Goal: Information Seeking & Learning: Learn about a topic

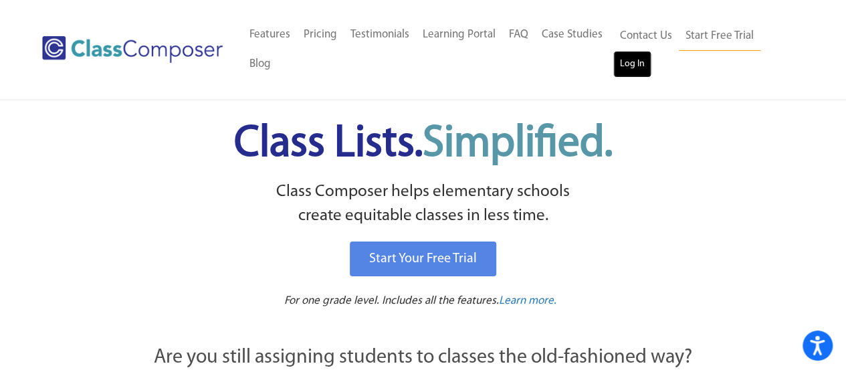
click at [622, 69] on link "Log In" at bounding box center [632, 64] width 38 height 27
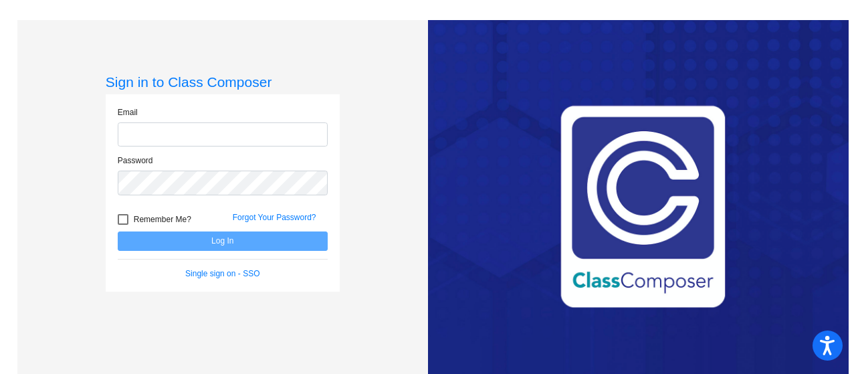
type input "[PERSON_NAME][EMAIL_ADDRESS][DOMAIN_NAME]"
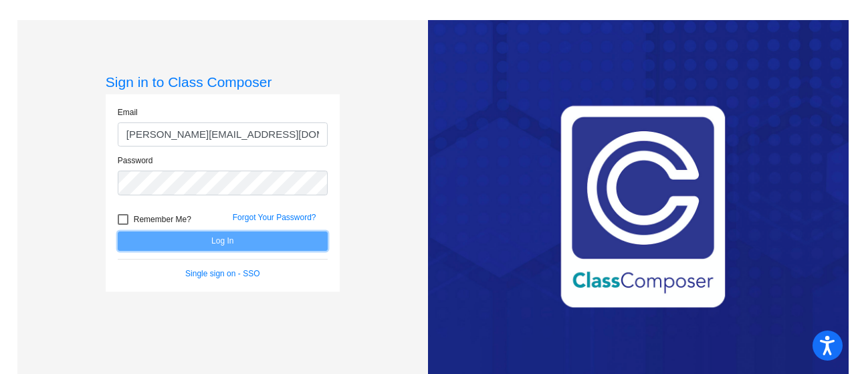
click at [276, 235] on button "Log In" at bounding box center [223, 240] width 210 height 19
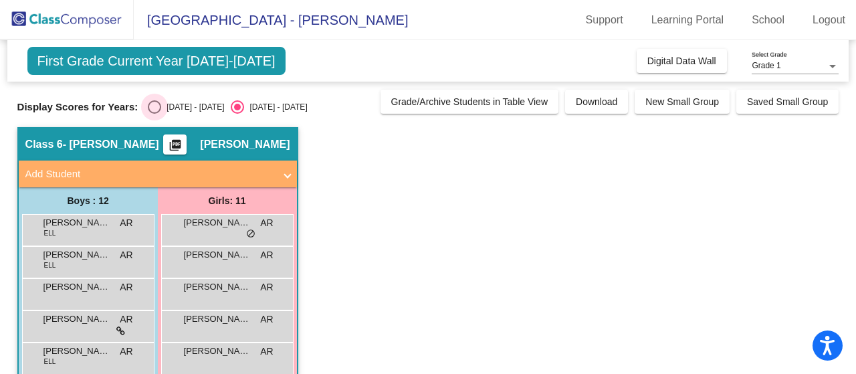
click at [161, 108] on div "Select an option" at bounding box center [154, 106] width 13 height 13
click at [154, 114] on input "[DATE] - [DATE]" at bounding box center [154, 114] width 1 height 1
radio input "true"
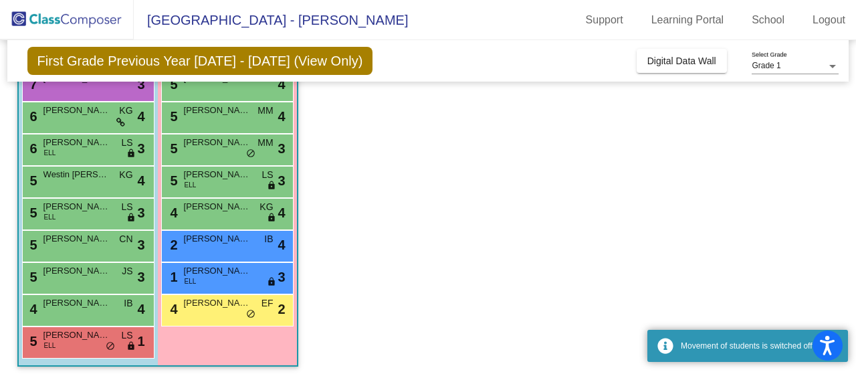
scroll to position [246, 0]
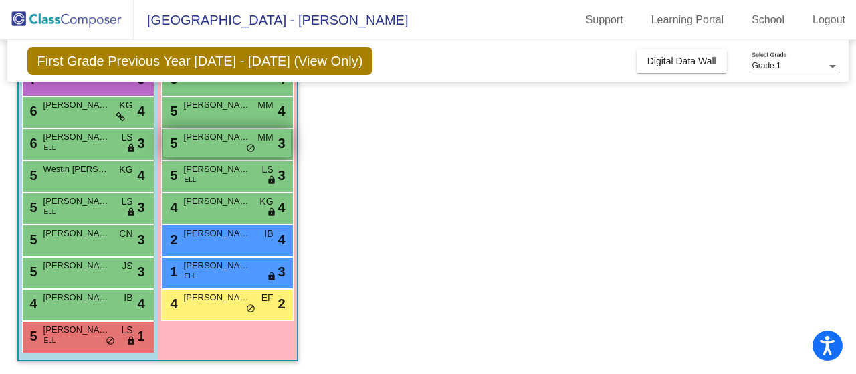
click at [238, 144] on div "5 Amirah Bomar MM lock do_not_disturb_alt 3" at bounding box center [227, 142] width 128 height 27
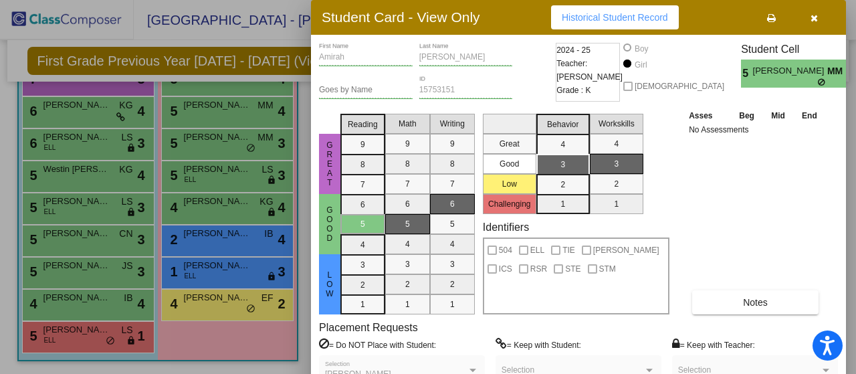
click at [811, 15] on icon "button" at bounding box center [814, 17] width 7 height 9
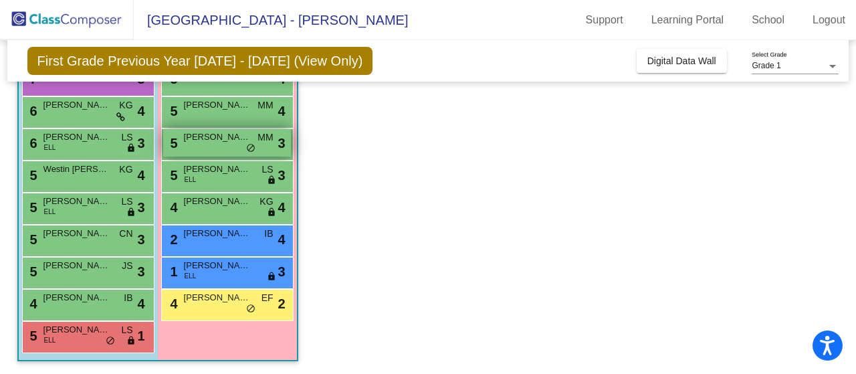
click at [231, 140] on span "[PERSON_NAME]" at bounding box center [217, 136] width 67 height 13
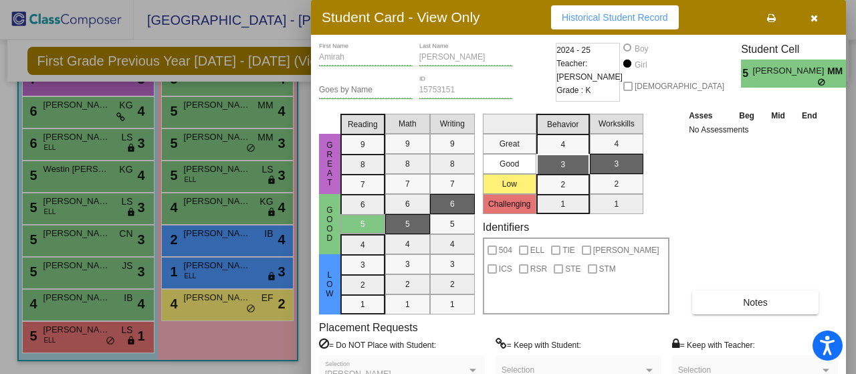
click at [599, 22] on button "Historical Student Record" at bounding box center [615, 17] width 128 height 24
click at [811, 19] on icon "button" at bounding box center [814, 17] width 7 height 9
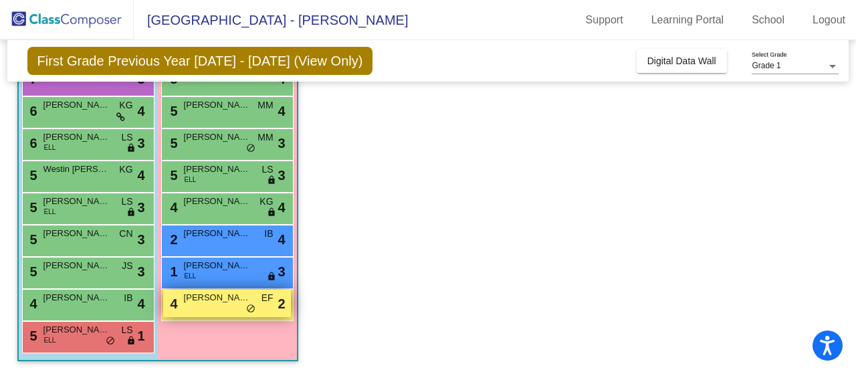
click at [193, 297] on span "[PERSON_NAME]" at bounding box center [217, 297] width 67 height 13
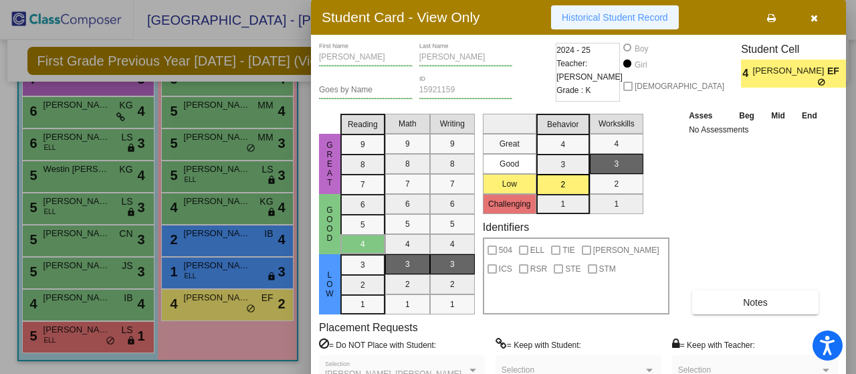
click at [644, 22] on span "Historical Student Record" at bounding box center [615, 17] width 106 height 11
click at [814, 19] on icon "button" at bounding box center [814, 17] width 7 height 9
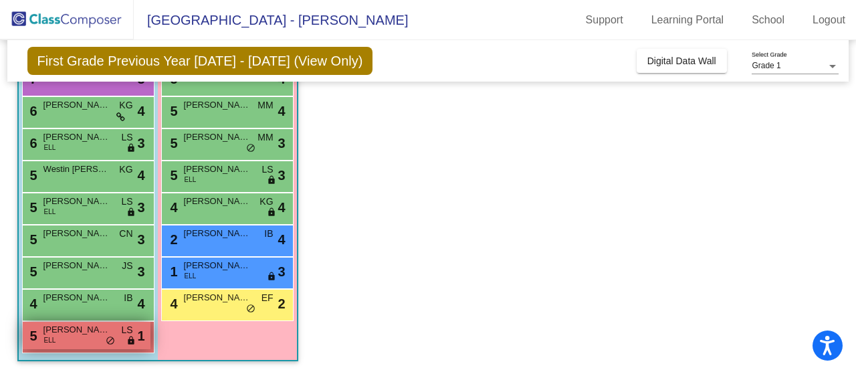
click at [87, 327] on span "[PERSON_NAME] [PERSON_NAME]" at bounding box center [76, 329] width 67 height 13
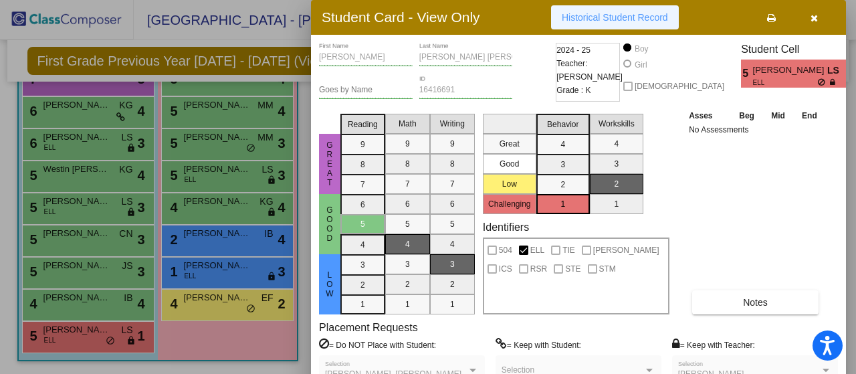
click at [580, 13] on span "Historical Student Record" at bounding box center [615, 17] width 106 height 11
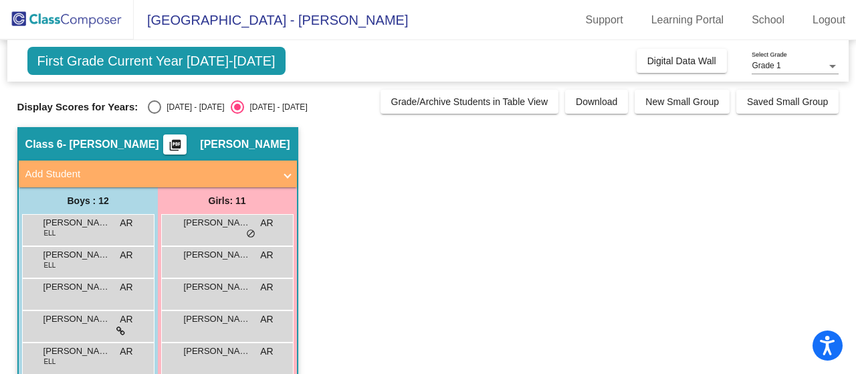
click at [150, 106] on div "Select an option" at bounding box center [154, 106] width 13 height 13
click at [154, 114] on input "[DATE] - [DATE]" at bounding box center [154, 114] width 1 height 1
radio input "true"
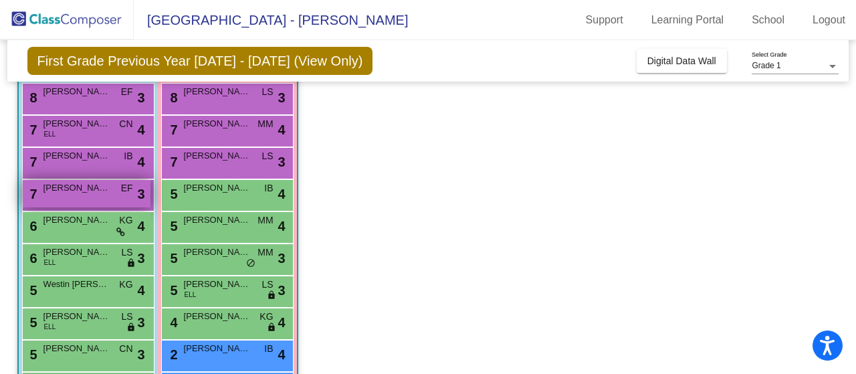
scroll to position [112, 0]
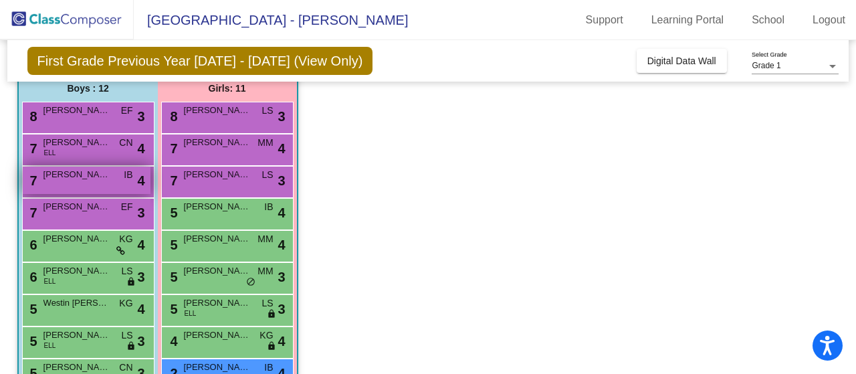
click at [97, 168] on span "[PERSON_NAME]" at bounding box center [76, 174] width 67 height 13
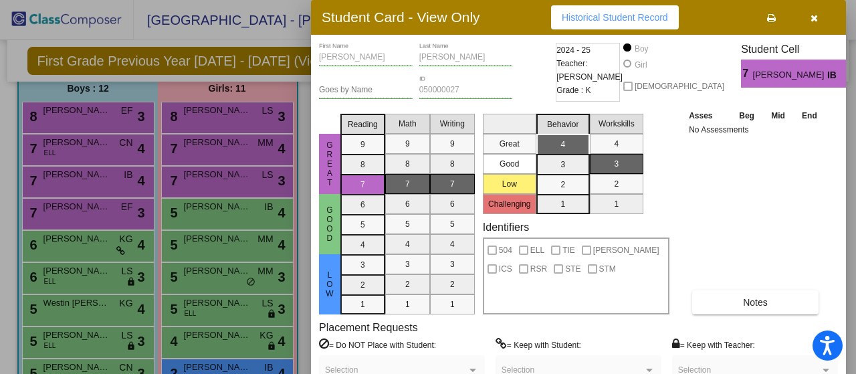
click at [813, 19] on icon "button" at bounding box center [814, 17] width 7 height 9
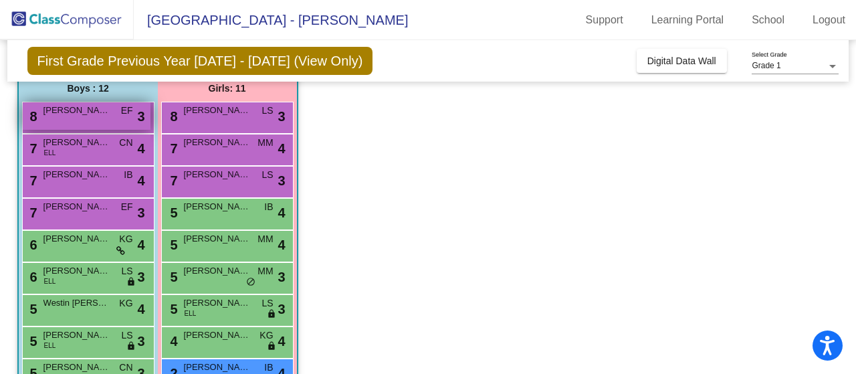
click at [104, 122] on div "8 [PERSON_NAME] EF lock do_not_disturb_alt 3" at bounding box center [87, 115] width 128 height 27
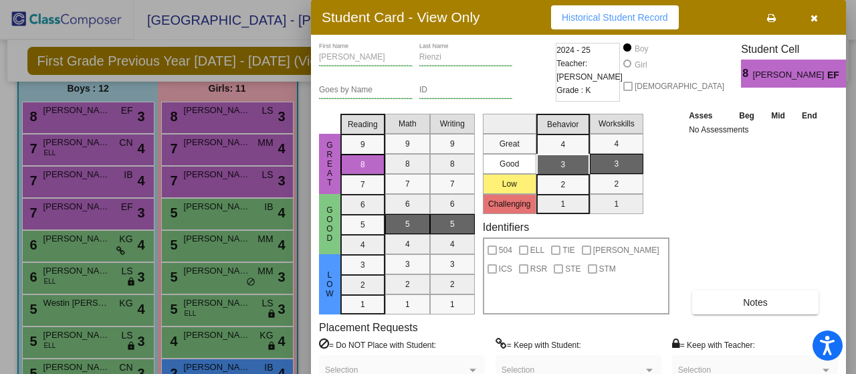
click at [809, 17] on button "button" at bounding box center [813, 17] width 43 height 24
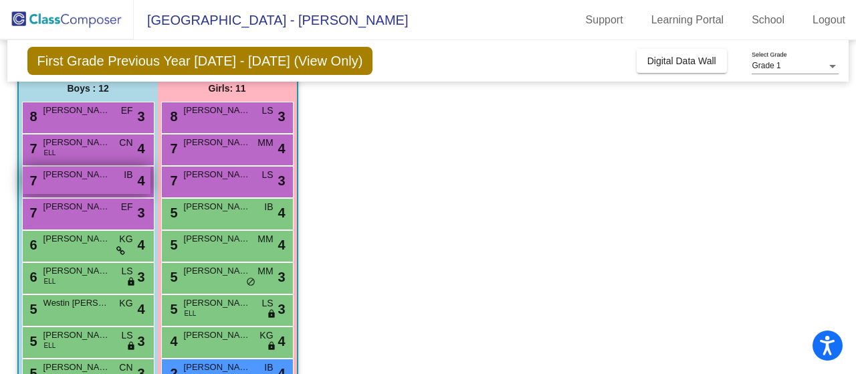
click at [58, 183] on div "7 [PERSON_NAME] IB lock do_not_disturb_alt 4" at bounding box center [87, 180] width 128 height 27
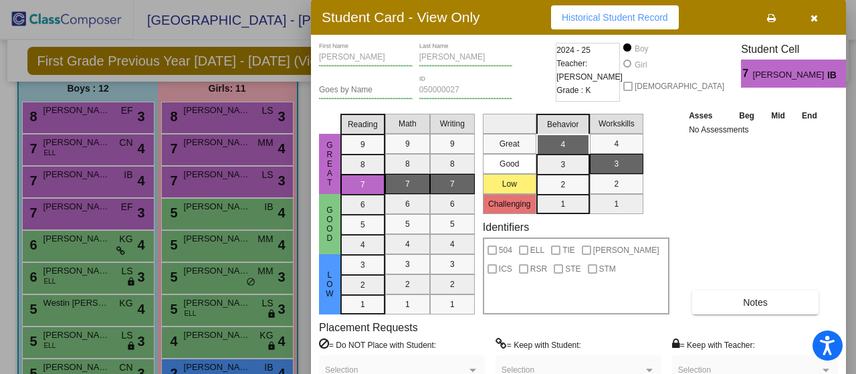
click at [817, 25] on button "button" at bounding box center [813, 17] width 43 height 24
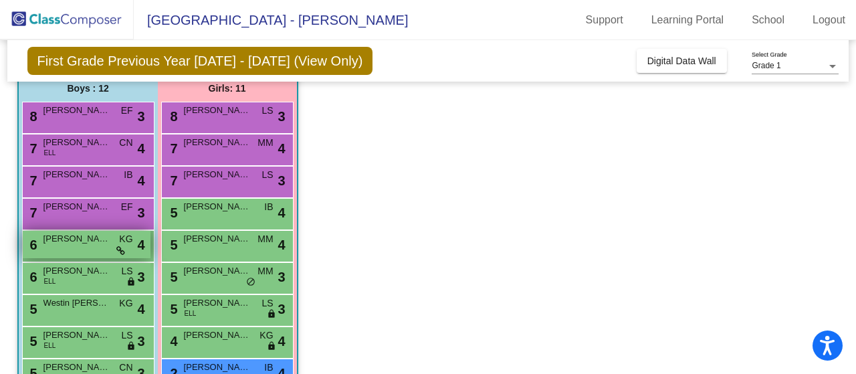
click at [78, 248] on div "6 [PERSON_NAME] KG lock do_not_disturb_alt 4" at bounding box center [87, 244] width 128 height 27
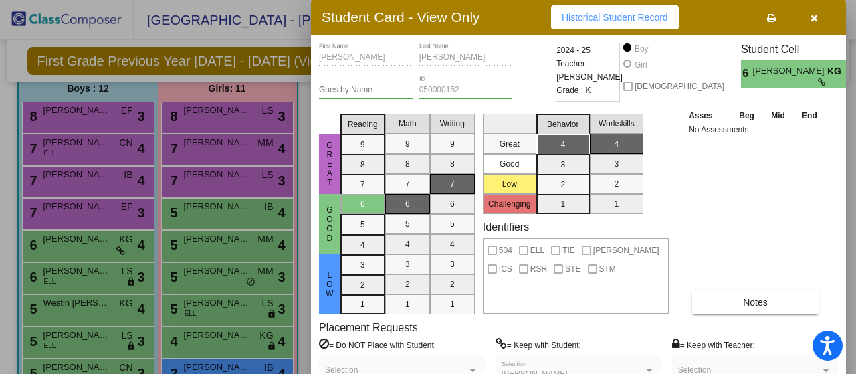
click at [808, 18] on button "button" at bounding box center [813, 17] width 43 height 24
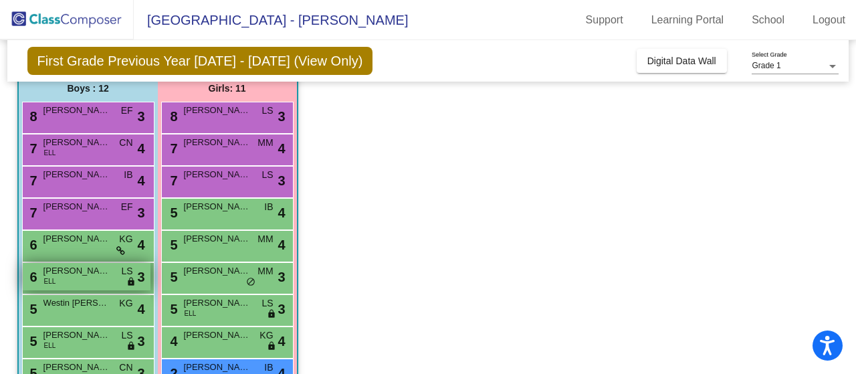
click at [60, 278] on div "6 [PERSON_NAME] [PERSON_NAME] lock do_not_disturb_alt 3" at bounding box center [87, 276] width 128 height 27
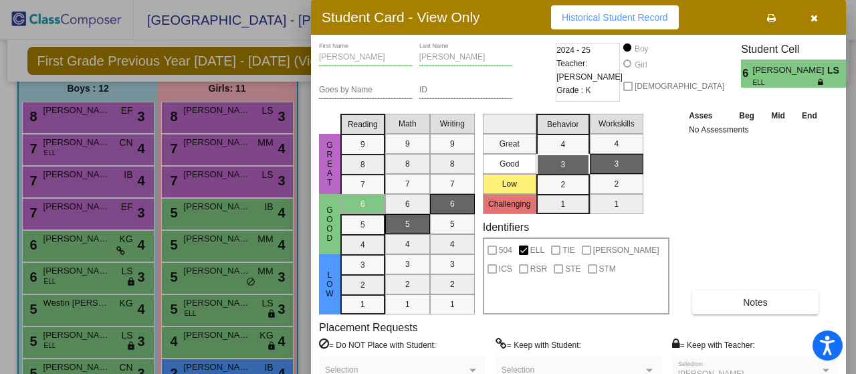
click at [816, 13] on icon "button" at bounding box center [814, 17] width 7 height 9
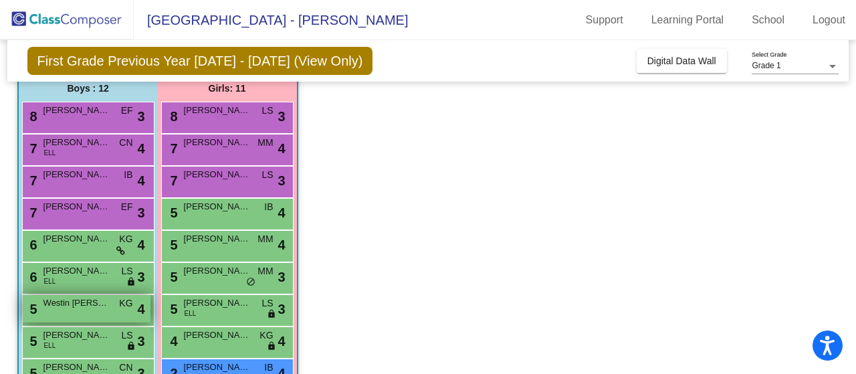
click at [72, 302] on span "Westin [PERSON_NAME]" at bounding box center [76, 302] width 67 height 13
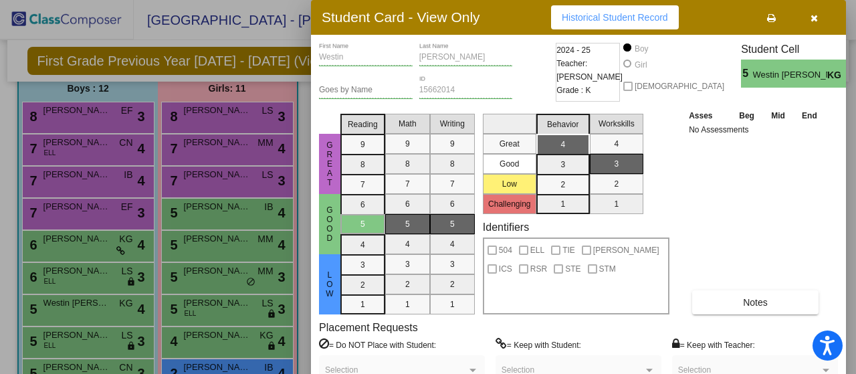
click at [817, 18] on button "button" at bounding box center [813, 17] width 43 height 24
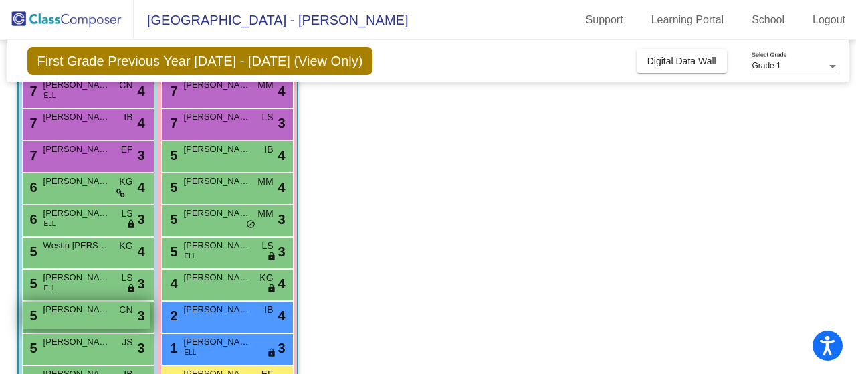
scroll to position [246, 0]
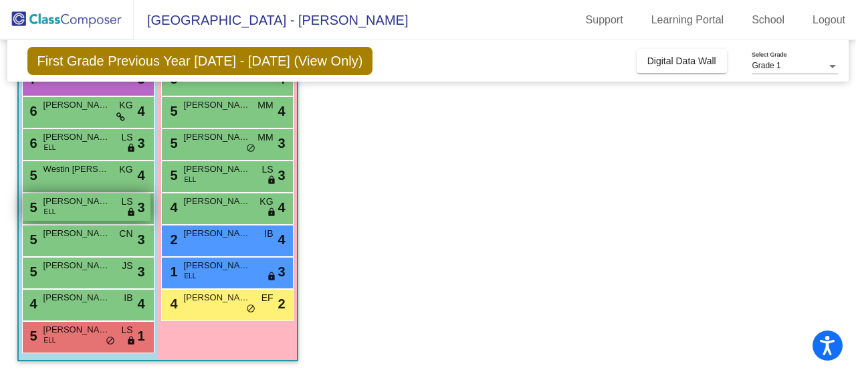
click at [86, 217] on div "5 [PERSON_NAME] [PERSON_NAME] lock do_not_disturb_alt 3" at bounding box center [87, 206] width 128 height 27
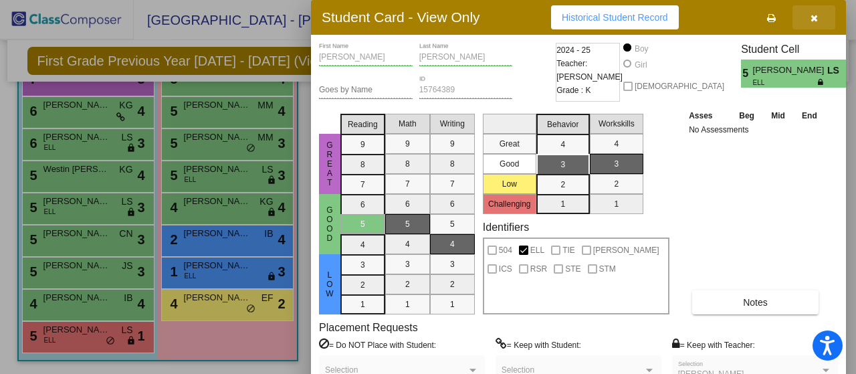
click at [812, 17] on icon "button" at bounding box center [814, 17] width 7 height 9
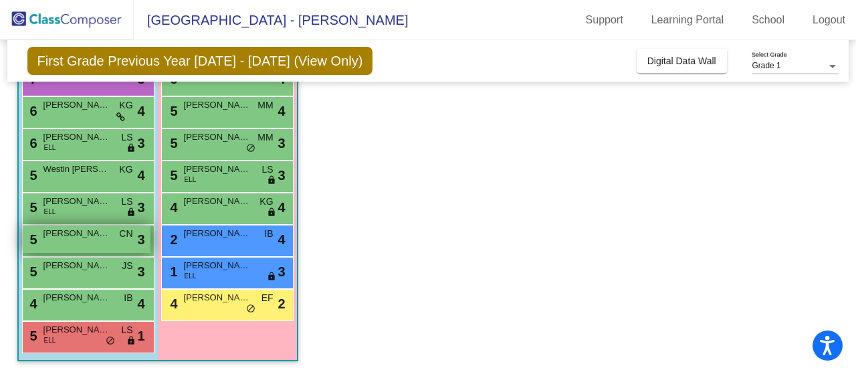
click at [66, 240] on div "5 [PERSON_NAME] CN lock do_not_disturb_alt 3" at bounding box center [87, 238] width 128 height 27
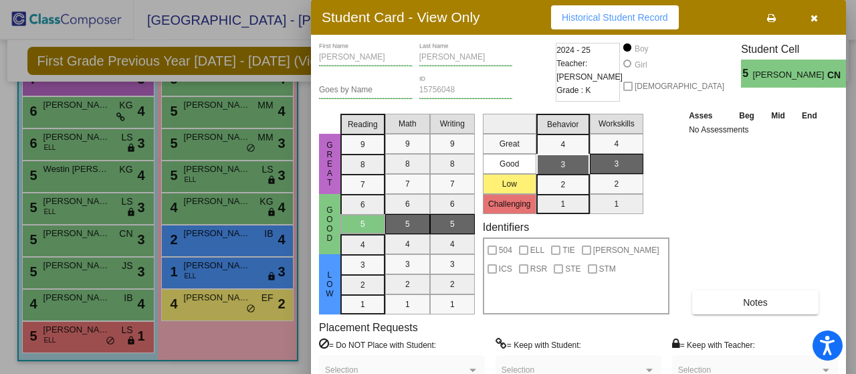
click at [818, 22] on button "button" at bounding box center [813, 17] width 43 height 24
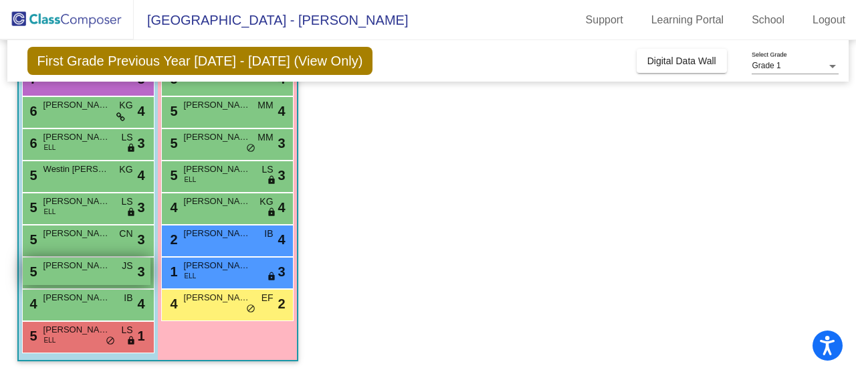
click at [95, 263] on span "[PERSON_NAME]" at bounding box center [76, 265] width 67 height 13
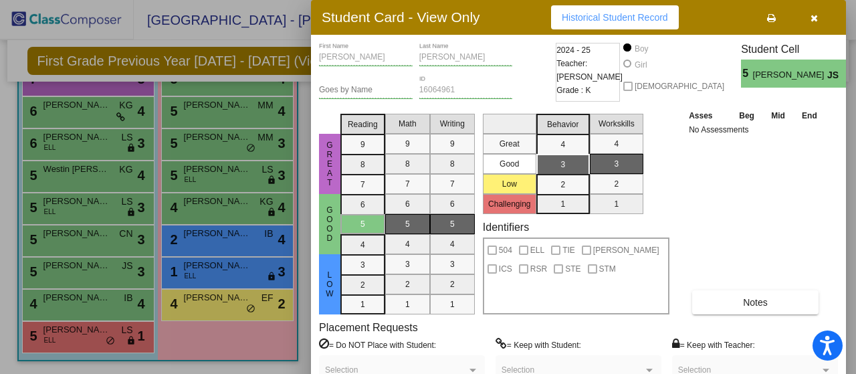
click at [807, 20] on button "button" at bounding box center [813, 17] width 43 height 24
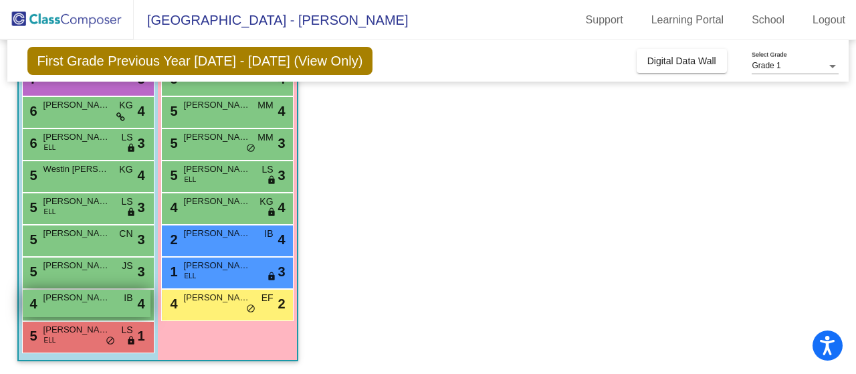
click at [52, 300] on span "[PERSON_NAME]" at bounding box center [76, 297] width 67 height 13
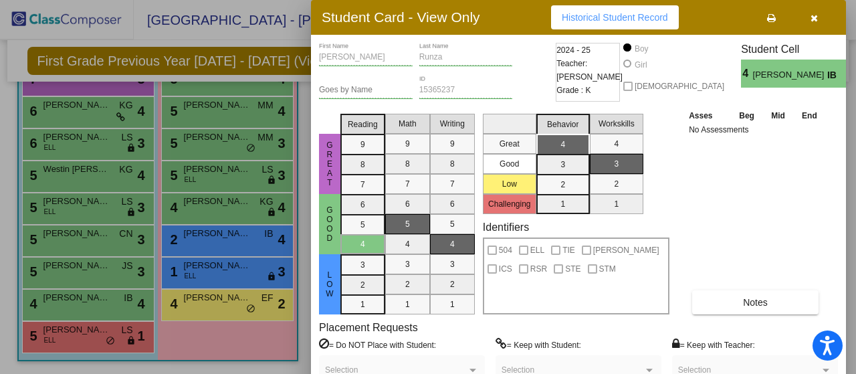
click at [814, 17] on icon "button" at bounding box center [814, 17] width 7 height 9
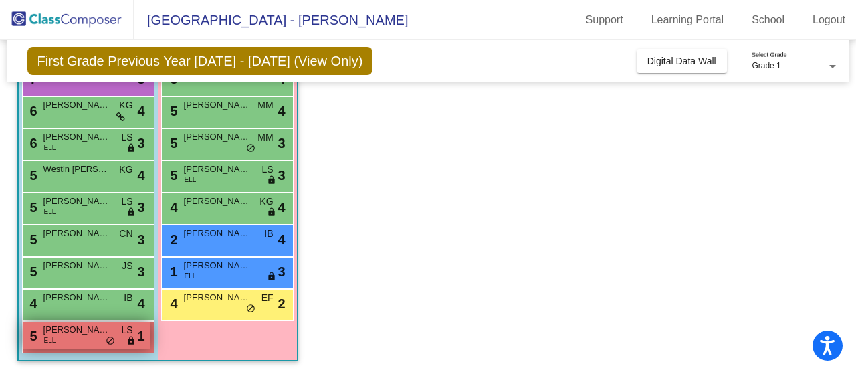
click at [50, 335] on span "ELL" at bounding box center [50, 340] width 12 height 10
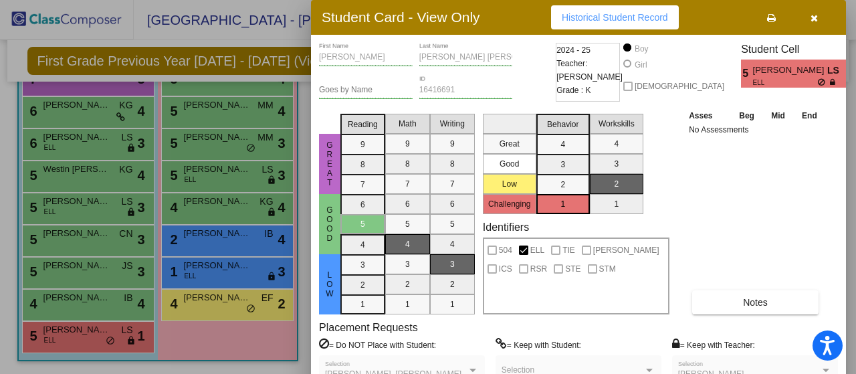
click at [815, 19] on icon "button" at bounding box center [814, 17] width 7 height 9
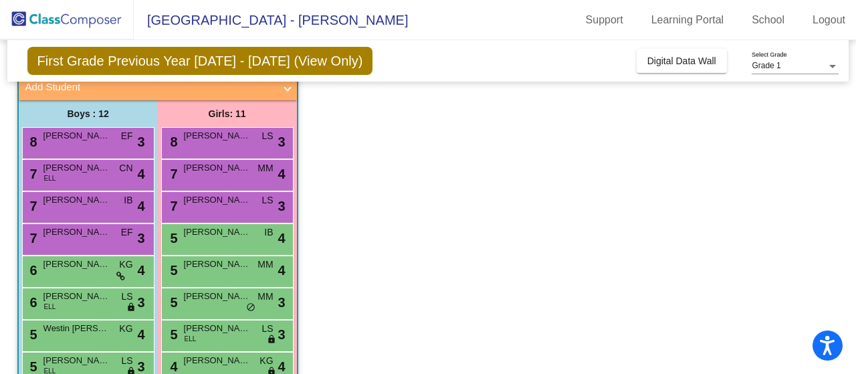
scroll to position [0, 0]
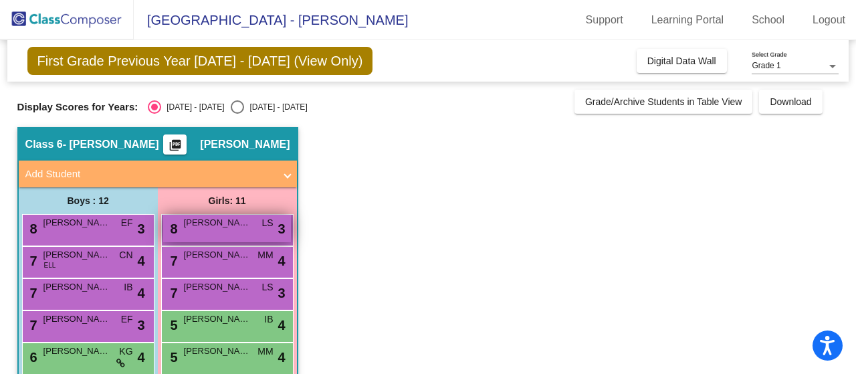
click at [242, 227] on span "[PERSON_NAME]" at bounding box center [217, 222] width 67 height 13
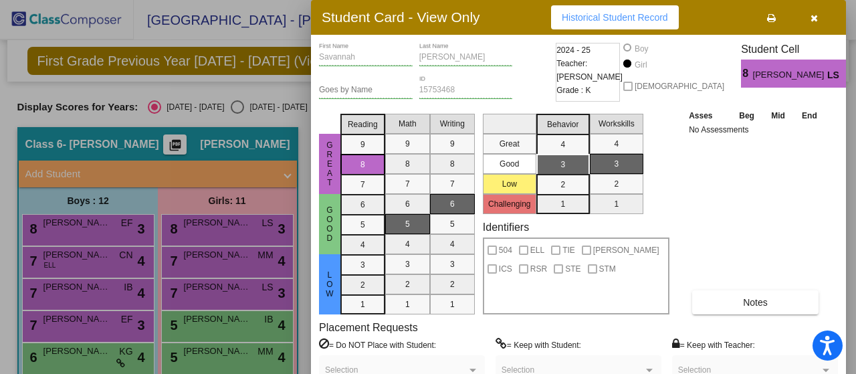
click at [816, 12] on span "button" at bounding box center [814, 17] width 7 height 11
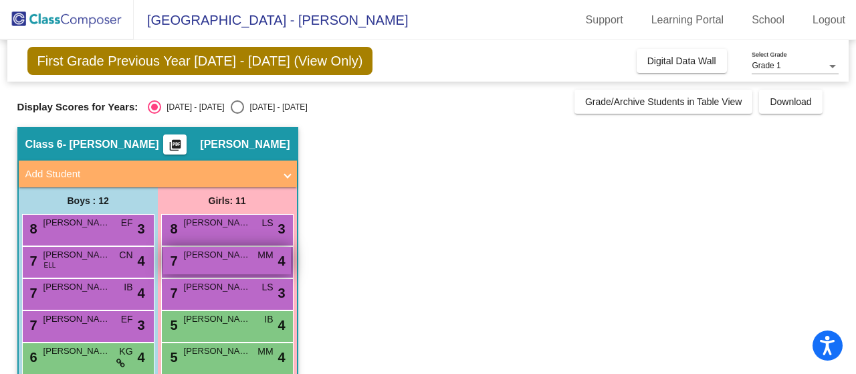
click at [243, 263] on div "7 [PERSON_NAME] MM lock do_not_disturb_alt 4" at bounding box center [227, 260] width 128 height 27
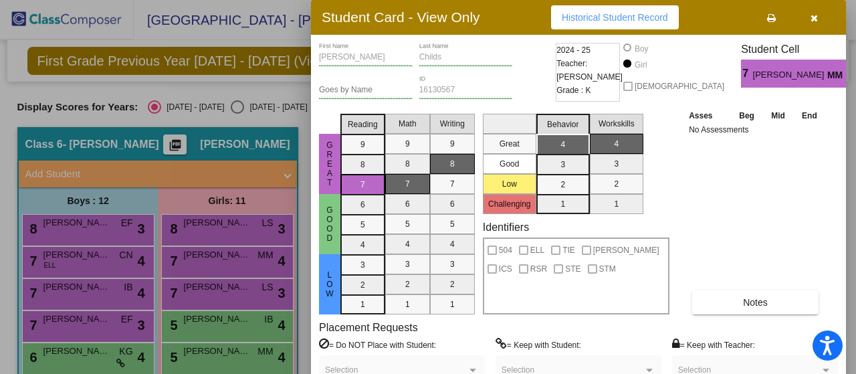
click at [815, 15] on icon "button" at bounding box center [814, 17] width 7 height 9
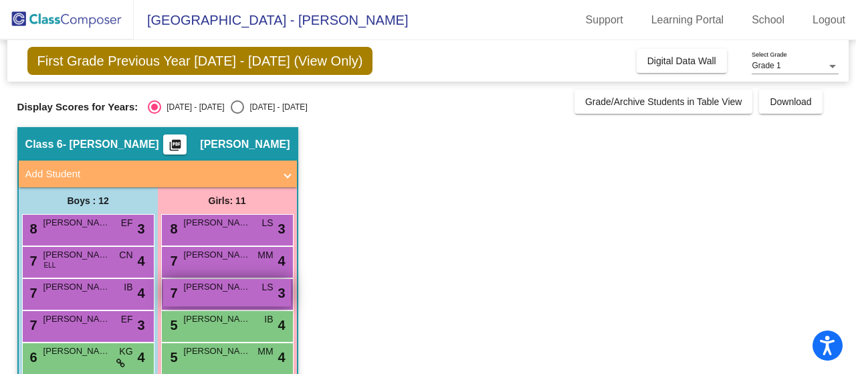
click at [206, 294] on div "7 [PERSON_NAME] LS lock do_not_disturb_alt 3" at bounding box center [227, 292] width 128 height 27
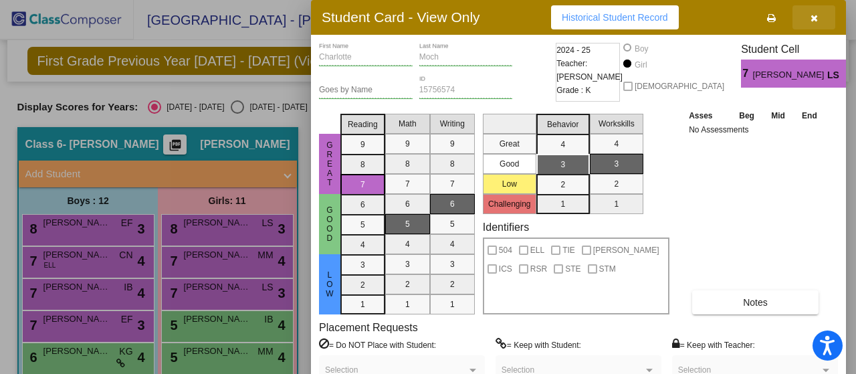
click at [812, 15] on icon "button" at bounding box center [814, 17] width 7 height 9
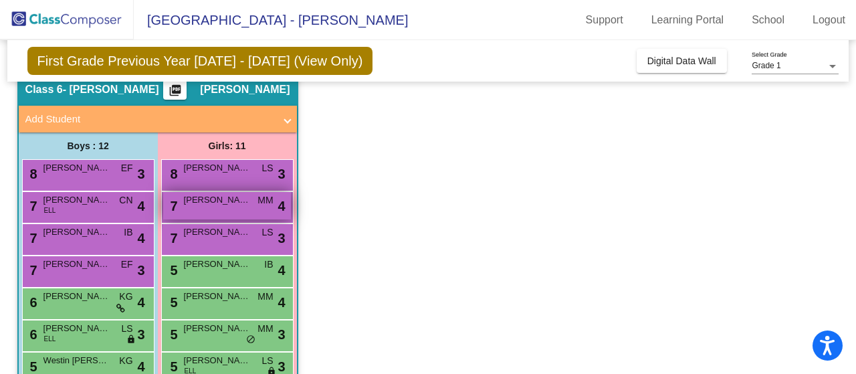
scroll to position [134, 0]
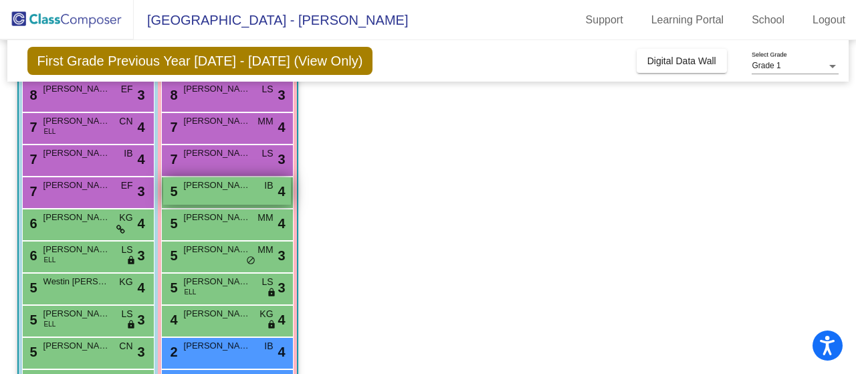
click at [203, 179] on span "[PERSON_NAME]" at bounding box center [217, 185] width 67 height 13
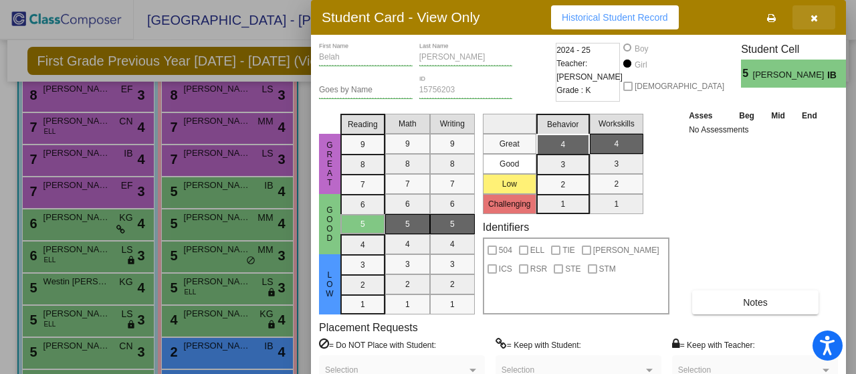
click at [812, 12] on span "button" at bounding box center [814, 17] width 7 height 11
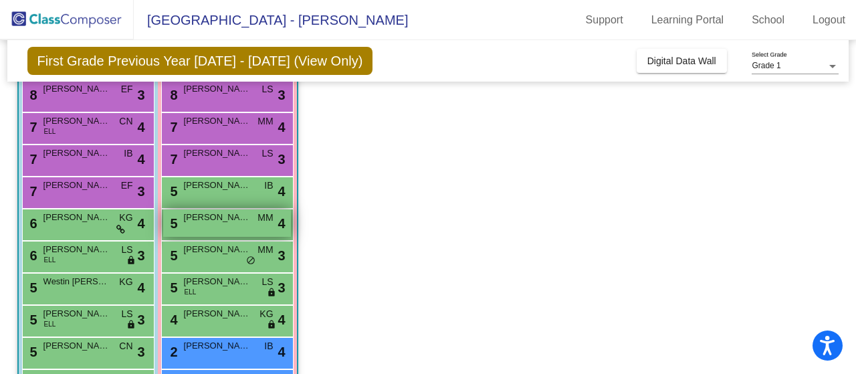
click at [207, 231] on div "5 [PERSON_NAME] MM lock do_not_disturb_alt 4" at bounding box center [227, 222] width 128 height 27
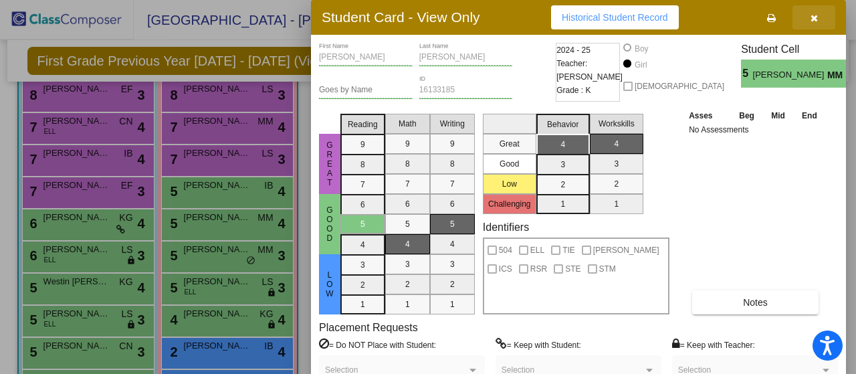
click at [815, 23] on button "button" at bounding box center [813, 17] width 43 height 24
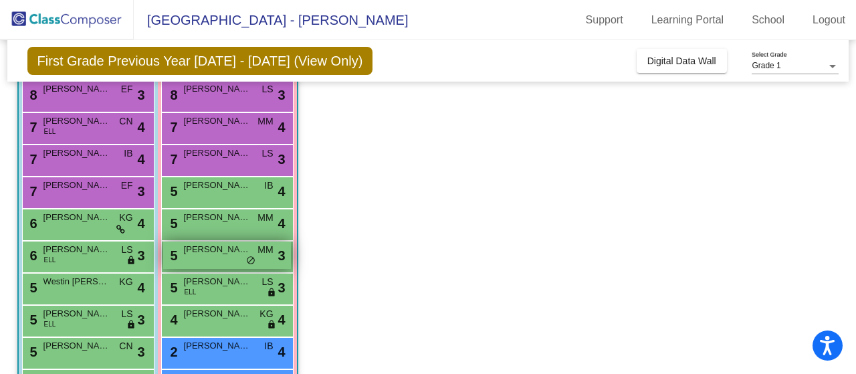
click at [226, 253] on span "[PERSON_NAME]" at bounding box center [217, 249] width 67 height 13
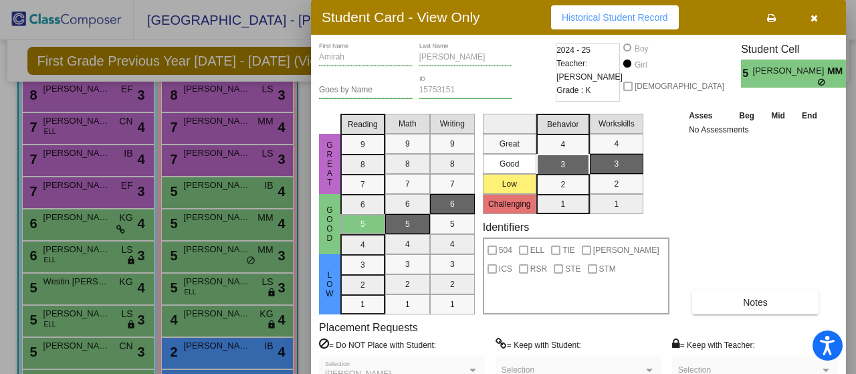
click at [819, 17] on button "button" at bounding box center [813, 17] width 43 height 24
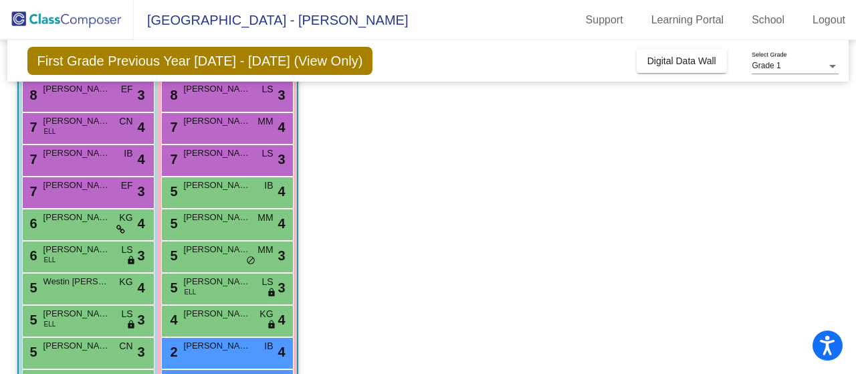
scroll to position [246, 0]
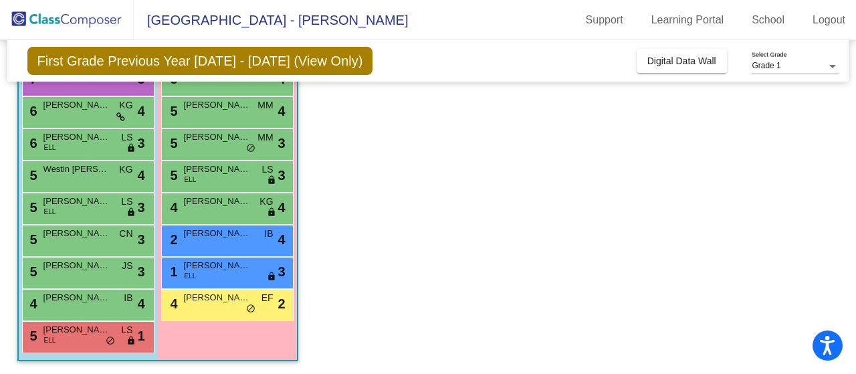
drag, startPoint x: 498, startPoint y: 28, endPoint x: 517, endPoint y: 17, distance: 22.5
click at [503, 27] on mat-toolbar "[GEOGRAPHIC_DATA] - [PERSON_NAME] Support Learning Portal School Logout" at bounding box center [428, 20] width 856 height 40
